Goal: Transaction & Acquisition: Purchase product/service

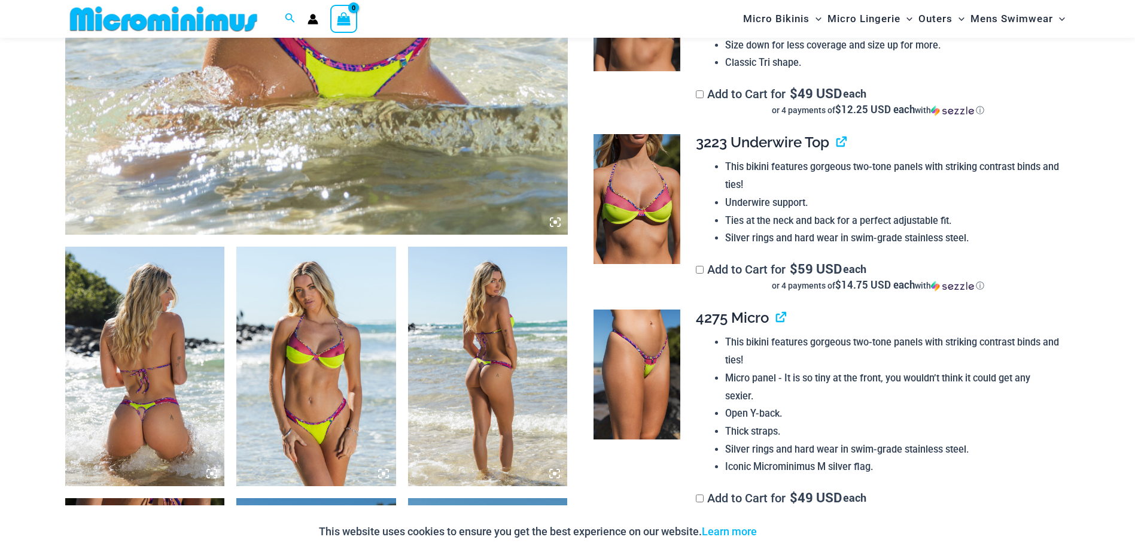
scroll to position [688, 0]
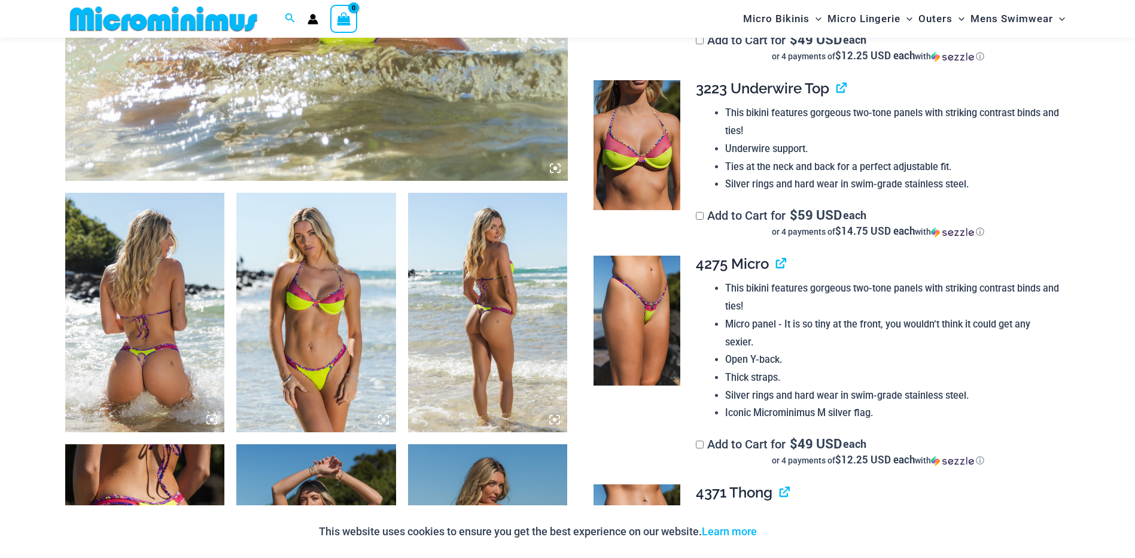
click at [166, 300] on img at bounding box center [145, 312] width 160 height 239
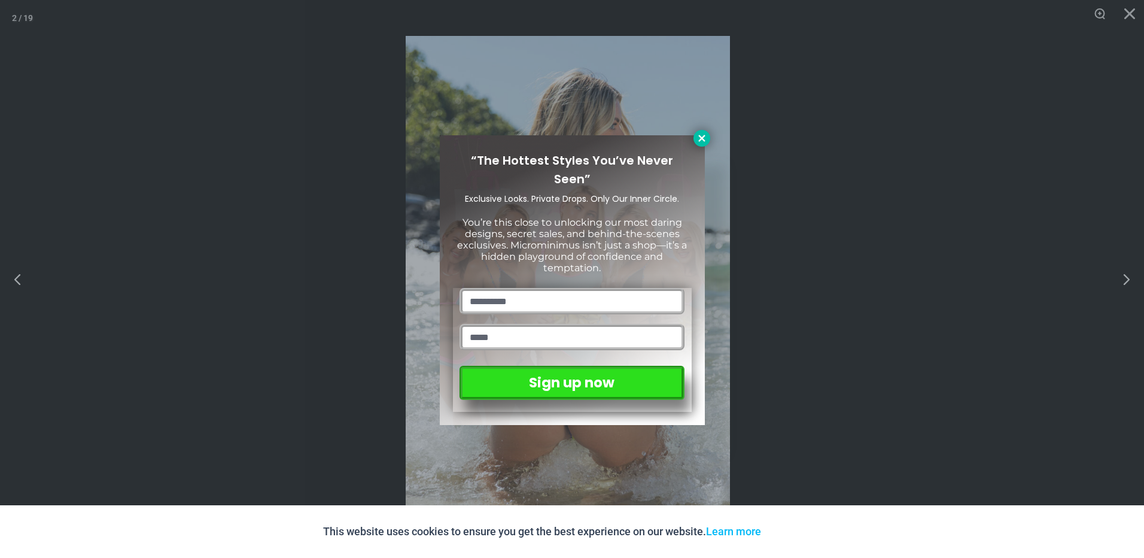
click at [701, 141] on icon at bounding box center [702, 138] width 11 height 11
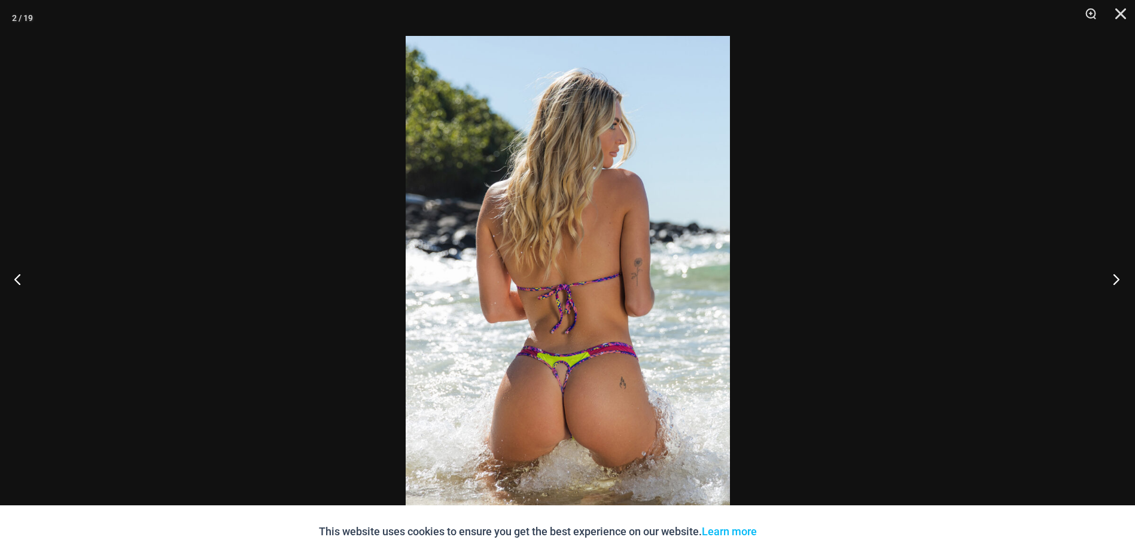
click at [1119, 281] on button "Next" at bounding box center [1112, 279] width 45 height 60
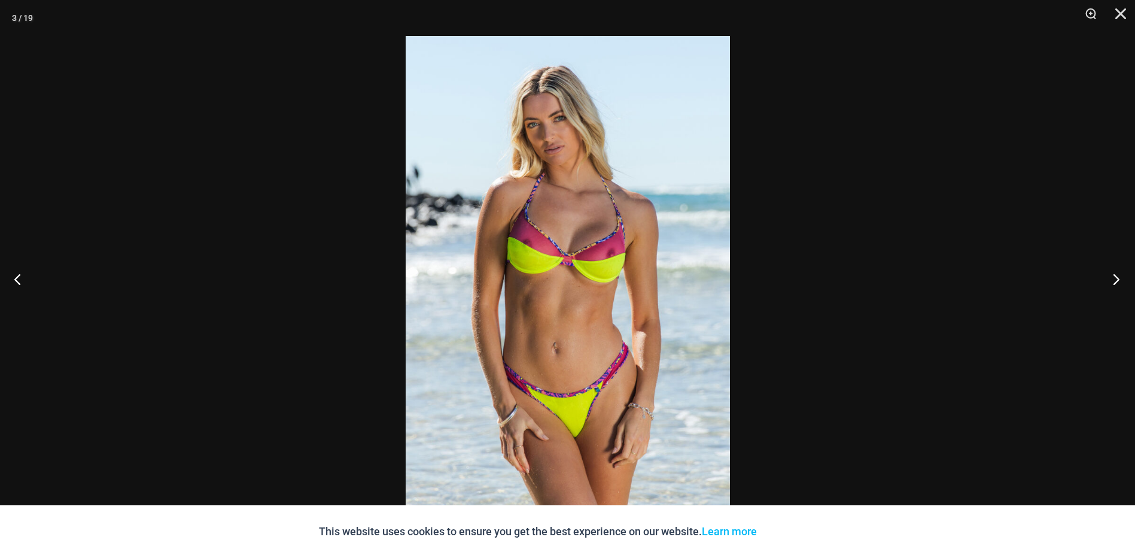
click at [1119, 281] on button "Next" at bounding box center [1112, 279] width 45 height 60
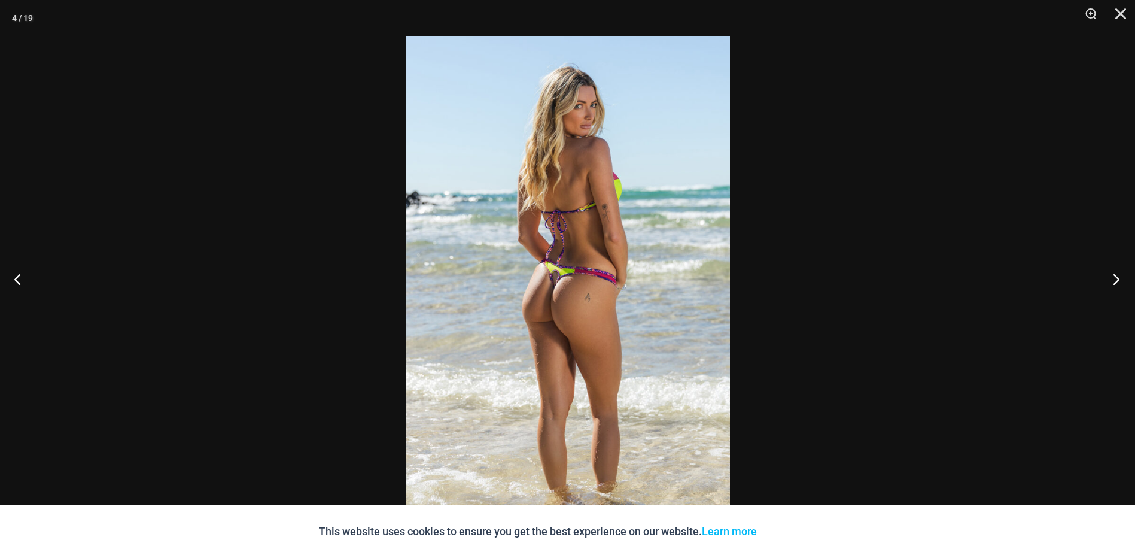
click at [1119, 281] on button "Next" at bounding box center [1112, 279] width 45 height 60
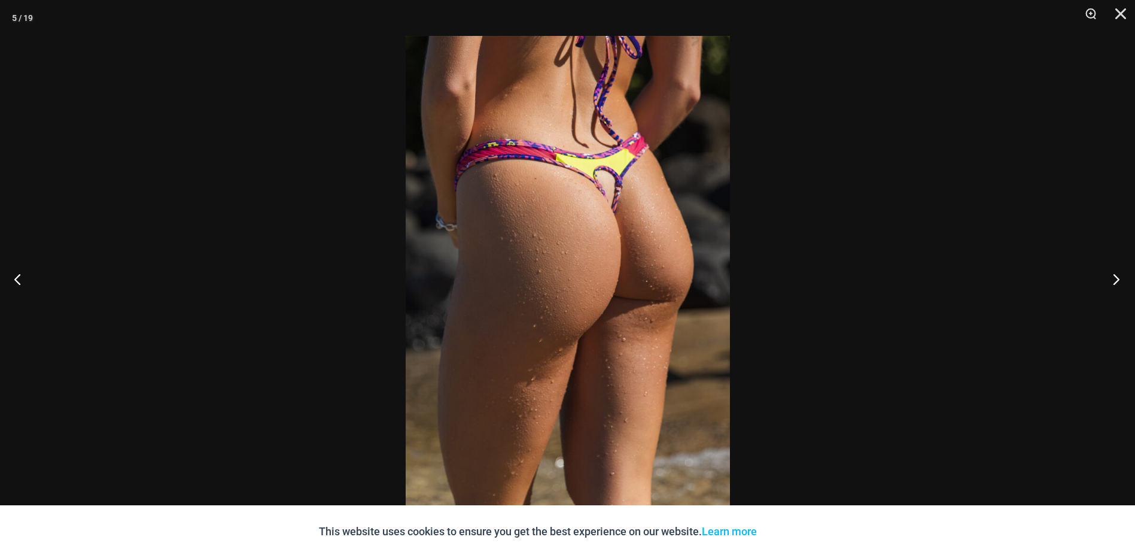
click at [1119, 281] on button "Next" at bounding box center [1112, 279] width 45 height 60
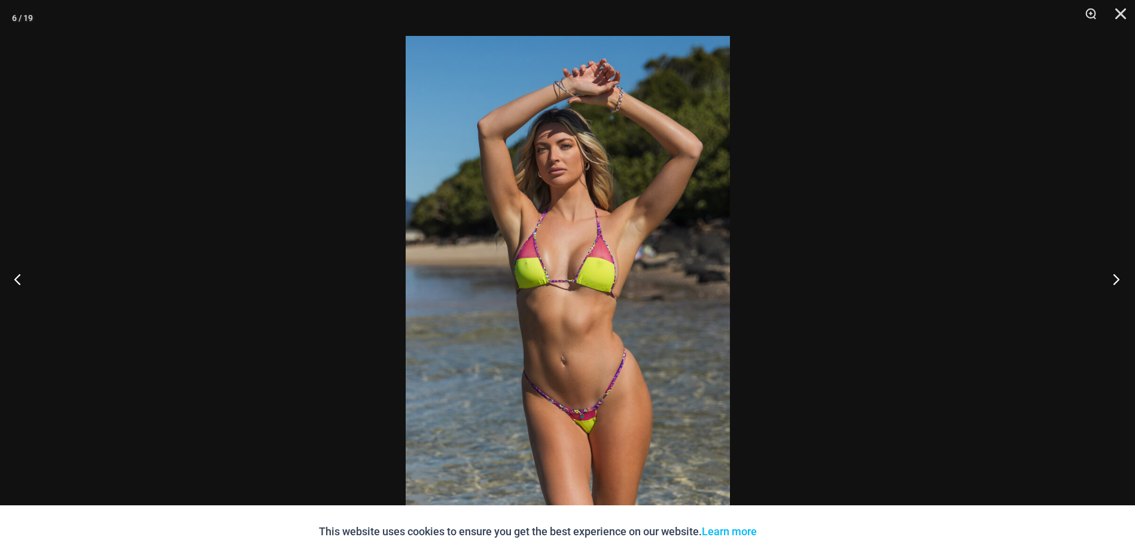
click at [1119, 281] on button "Next" at bounding box center [1112, 279] width 45 height 60
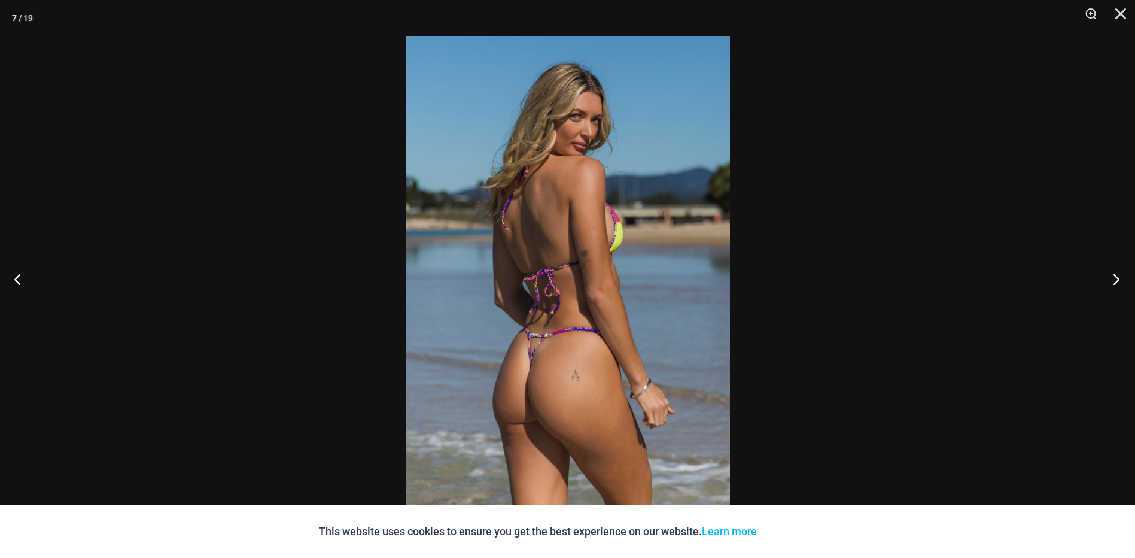
click at [1119, 281] on button "Next" at bounding box center [1112, 279] width 45 height 60
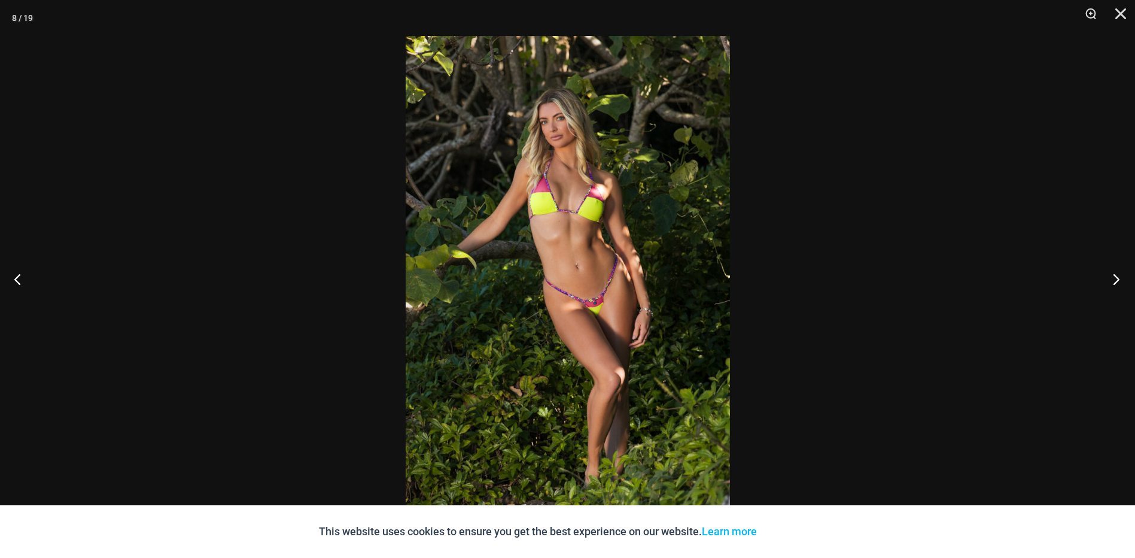
click at [1119, 281] on button "Next" at bounding box center [1112, 279] width 45 height 60
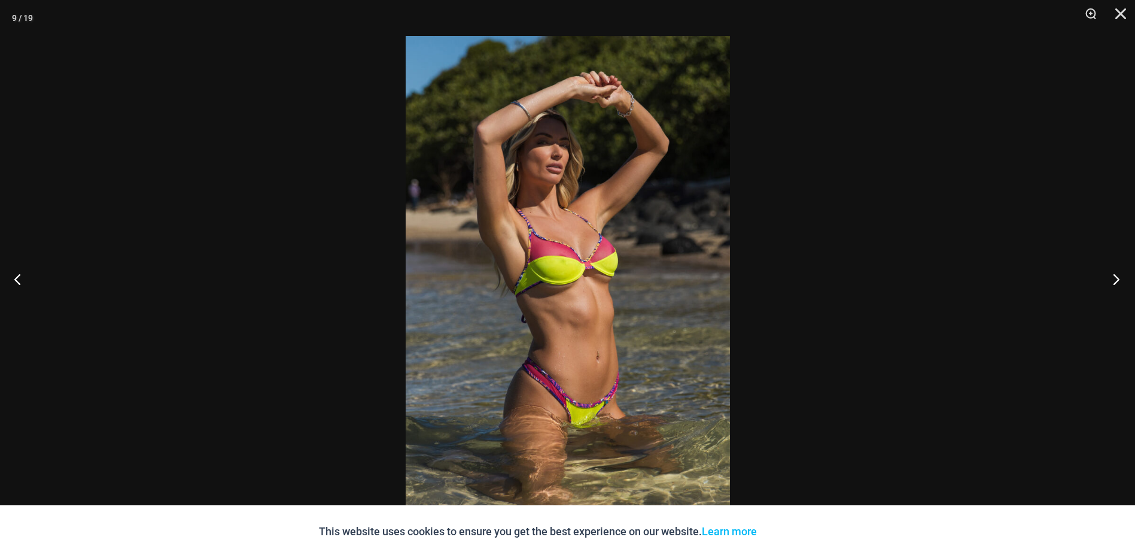
click at [1119, 281] on button "Next" at bounding box center [1112, 279] width 45 height 60
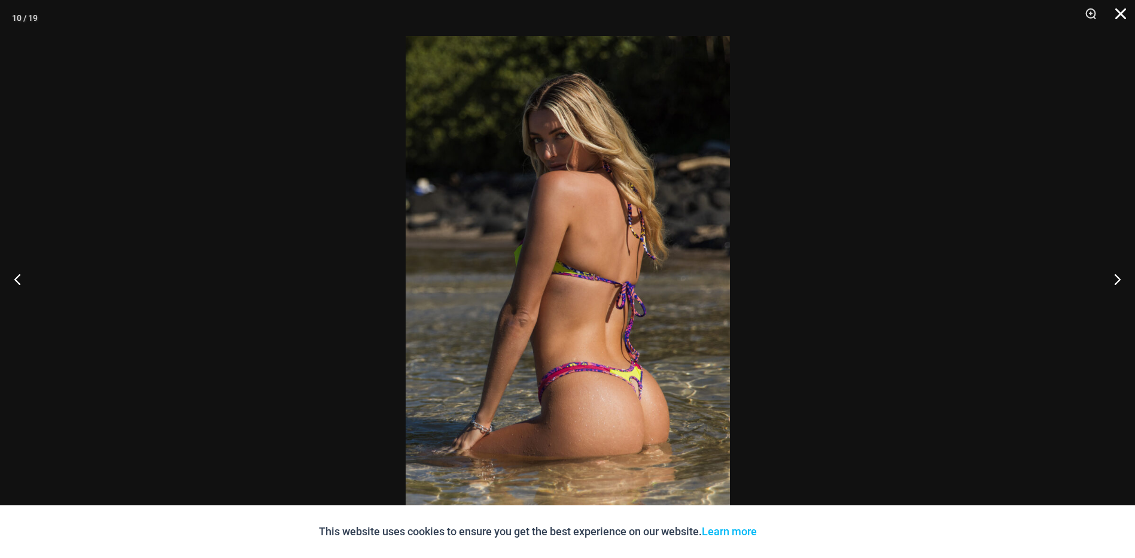
click at [1120, 15] on button "Close" at bounding box center [1117, 18] width 30 height 36
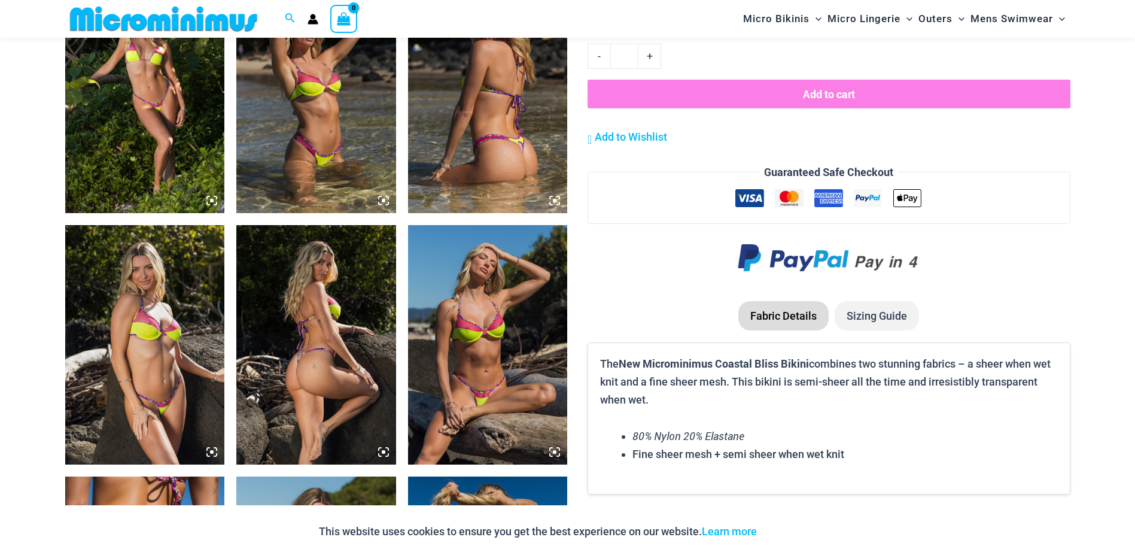
scroll to position [1286, 0]
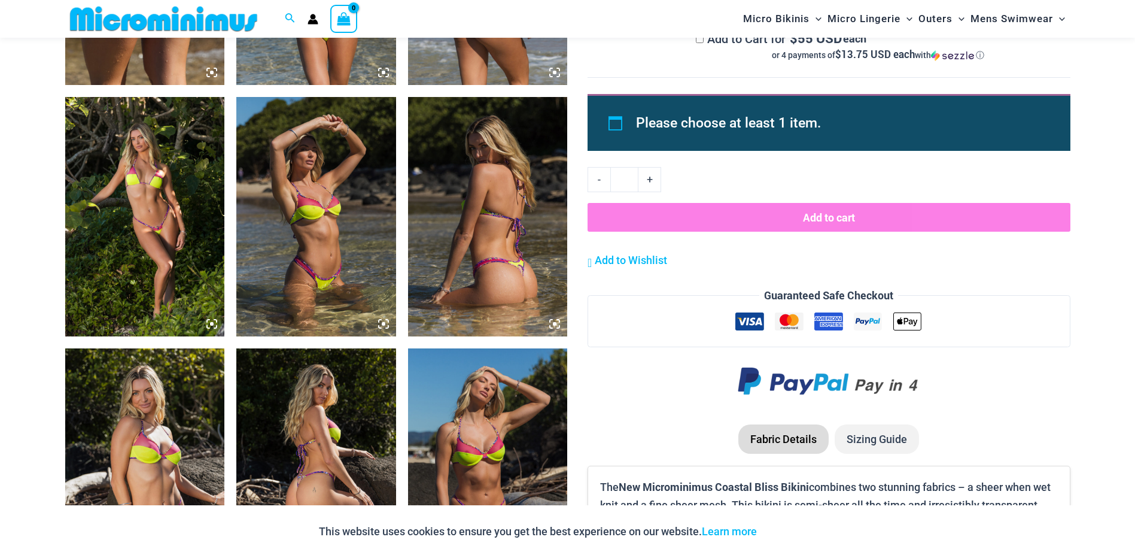
click at [966, 323] on fieldset "Guaranteed Safe Checkout" at bounding box center [829, 317] width 482 height 60
click at [884, 424] on li "Sizing Guide" at bounding box center [877, 439] width 84 height 30
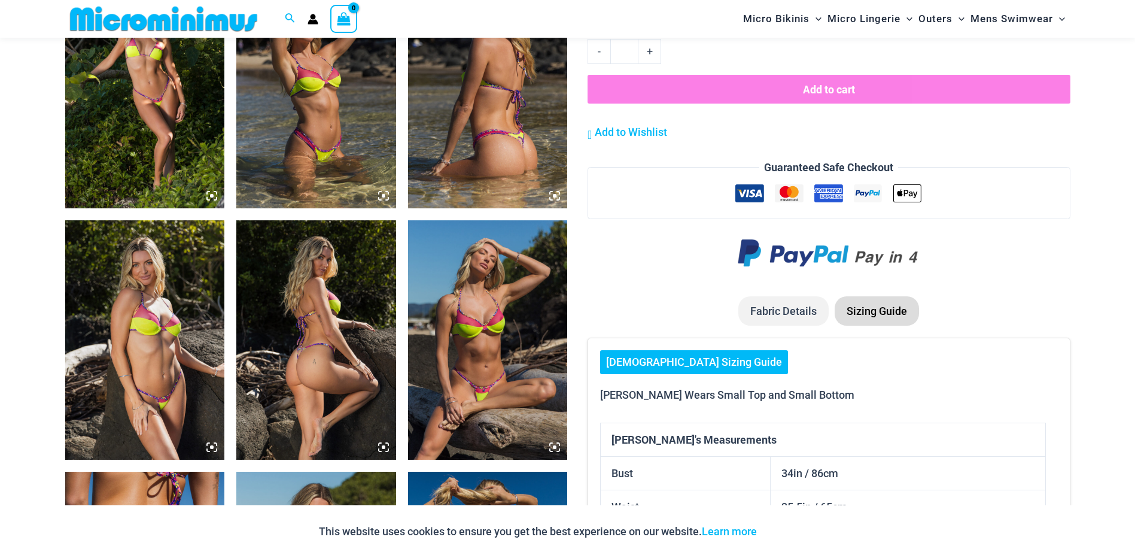
scroll to position [1385, 0]
